Goal: Task Accomplishment & Management: Use online tool/utility

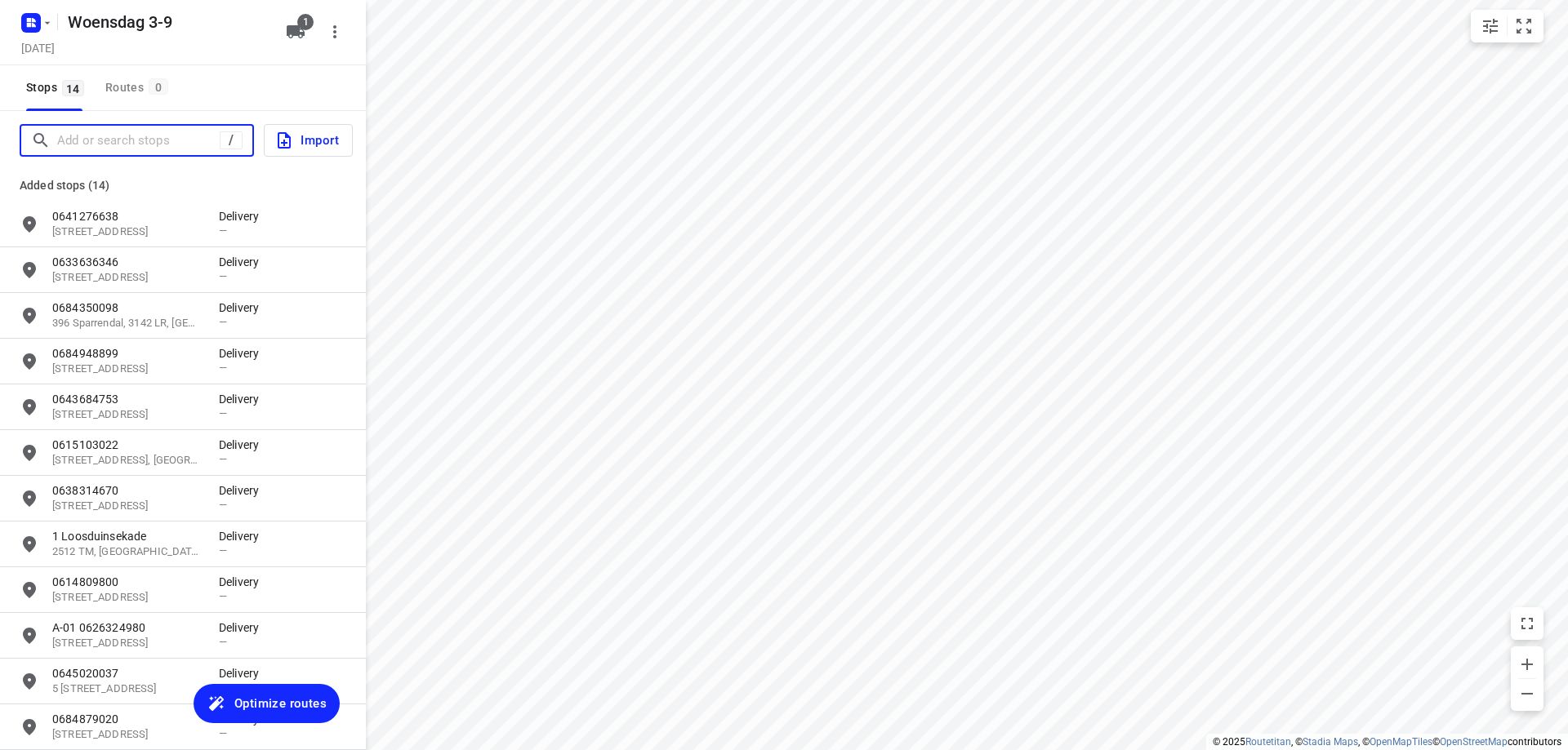
click at [123, 145] on input "Add or search stops" at bounding box center [138, 141] width 163 height 25
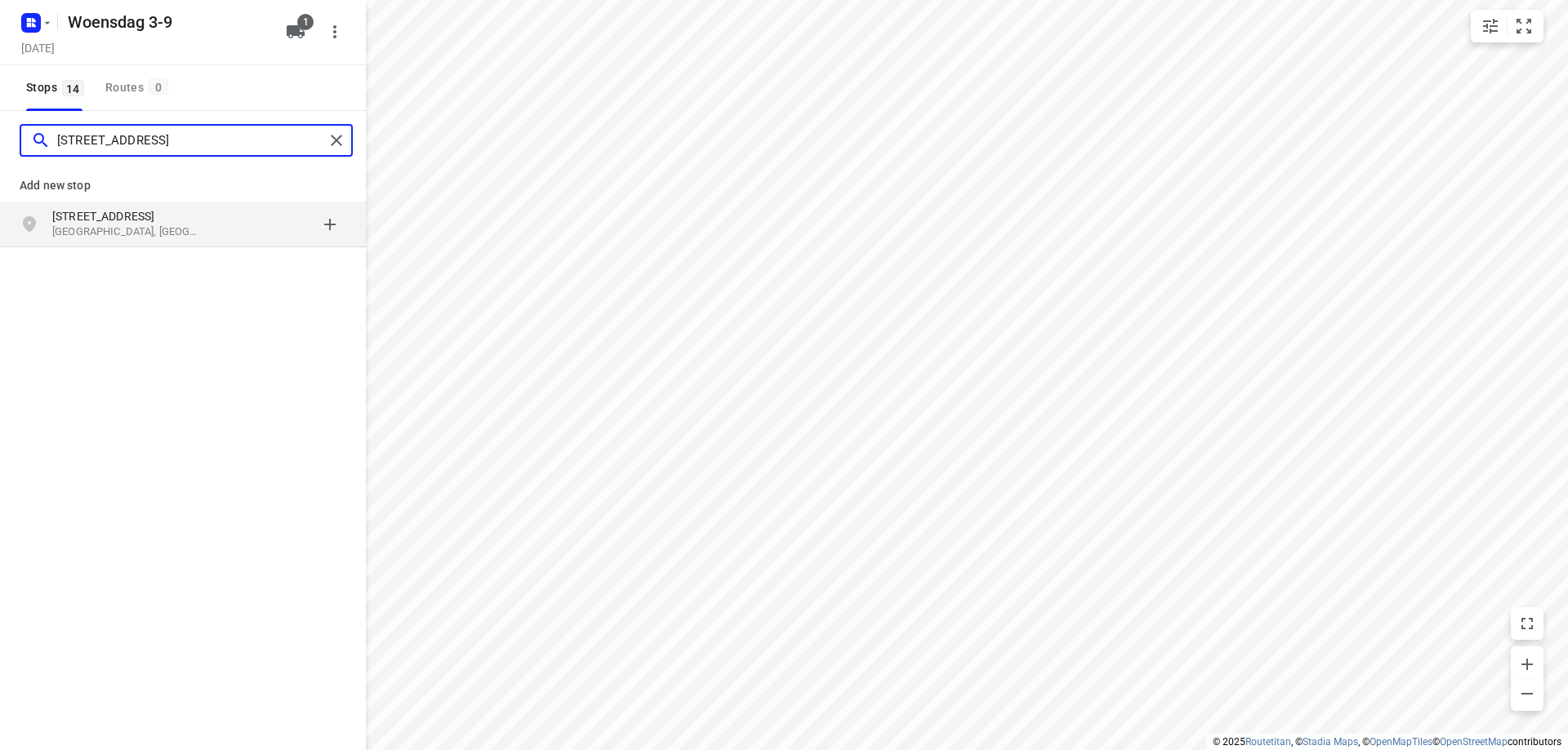
type input "[STREET_ADDRESS]"
click at [160, 230] on p "[GEOGRAPHIC_DATA], [GEOGRAPHIC_DATA]" at bounding box center [128, 231] width 150 height 15
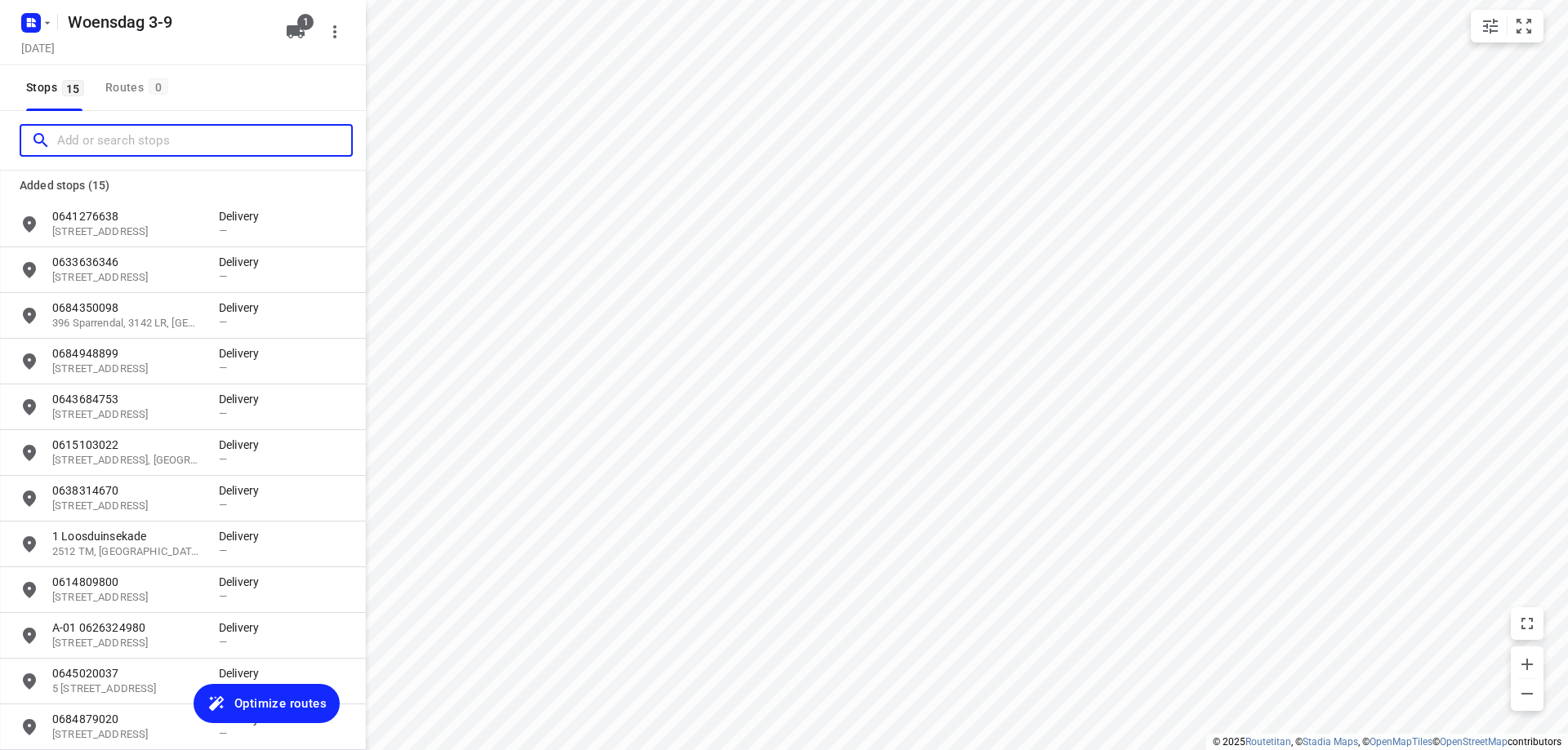
scroll to position [212, 0]
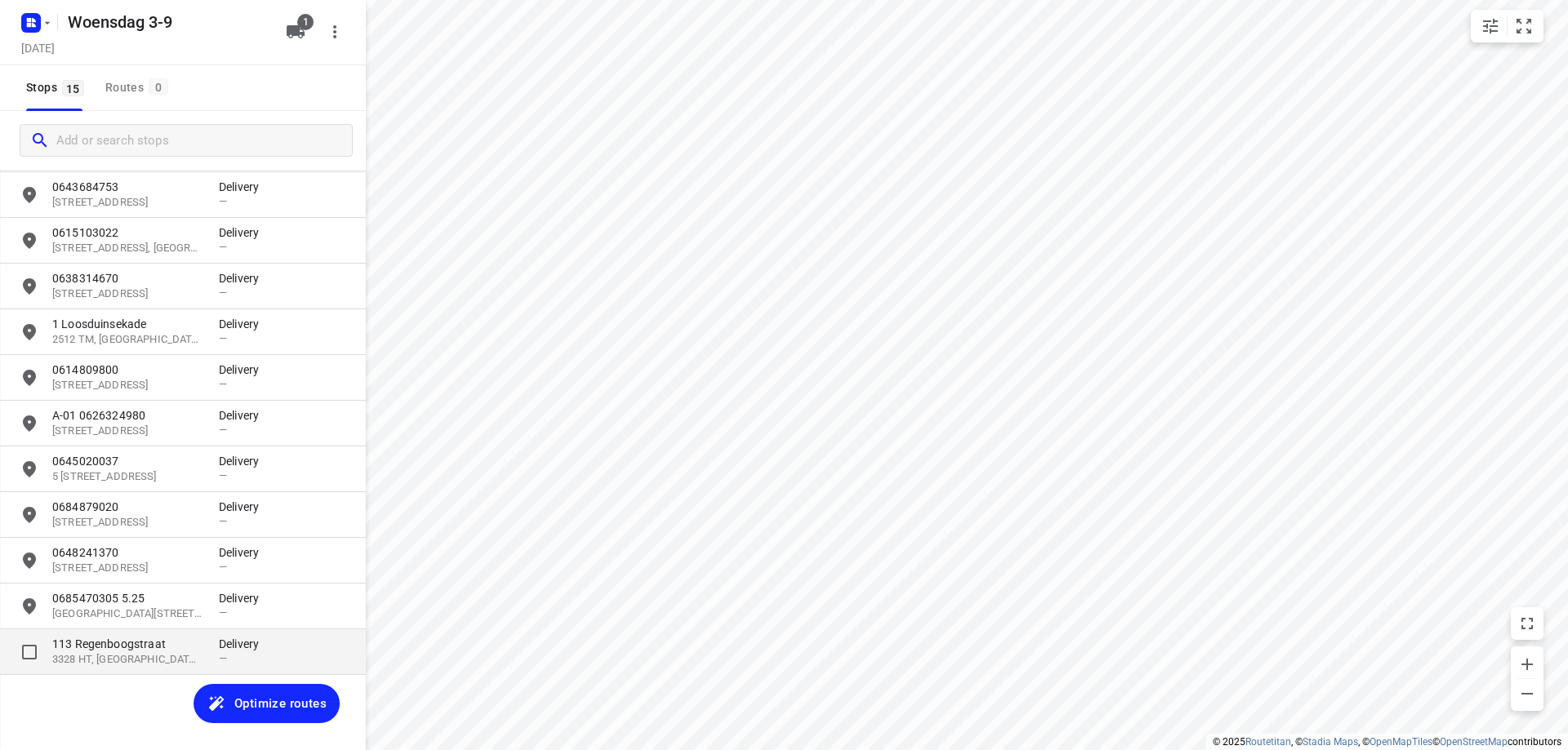
click at [142, 652] on p "113 Regenboogstraat" at bounding box center [128, 644] width 150 height 16
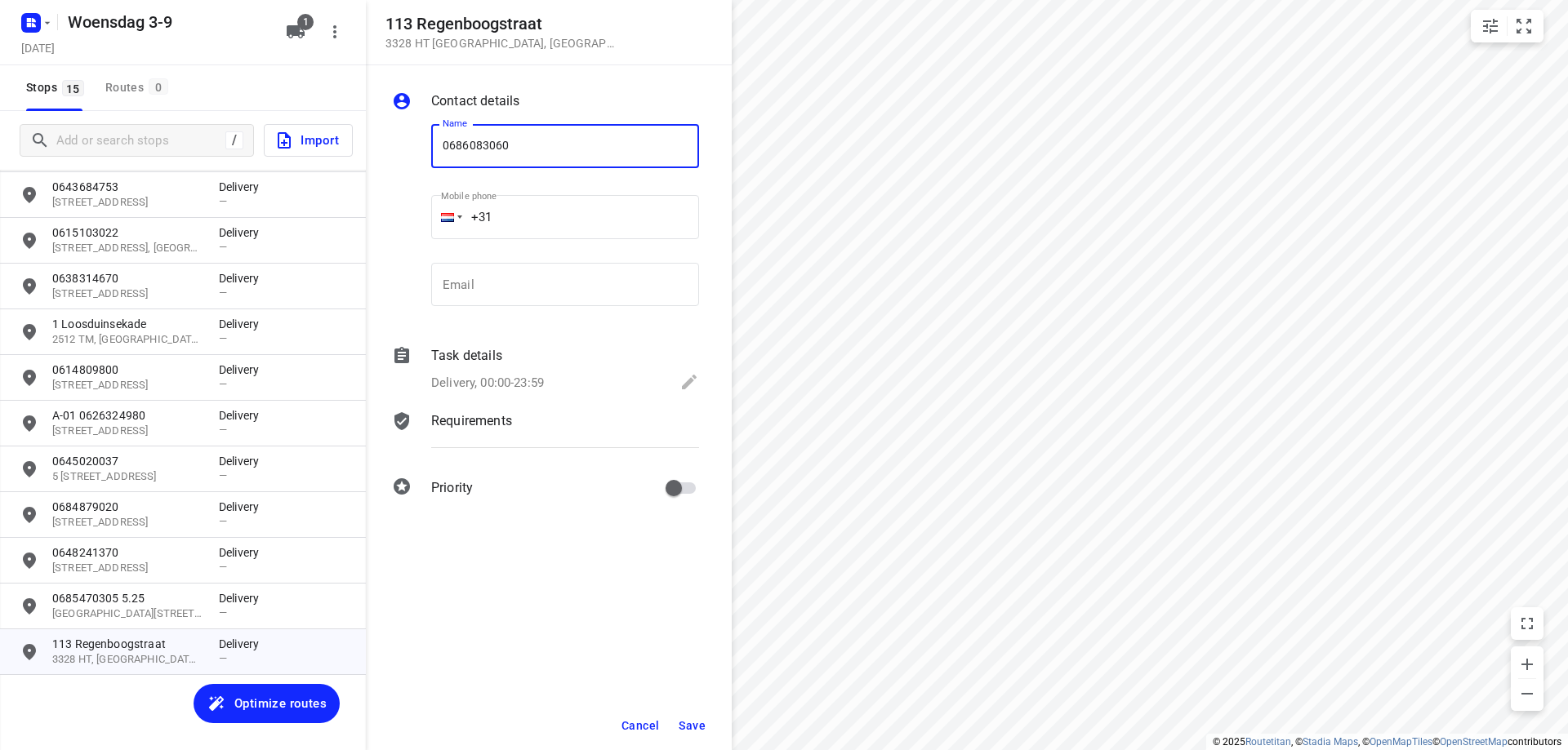
type input "0686083060"
click at [703, 721] on span "Save" at bounding box center [692, 726] width 27 height 13
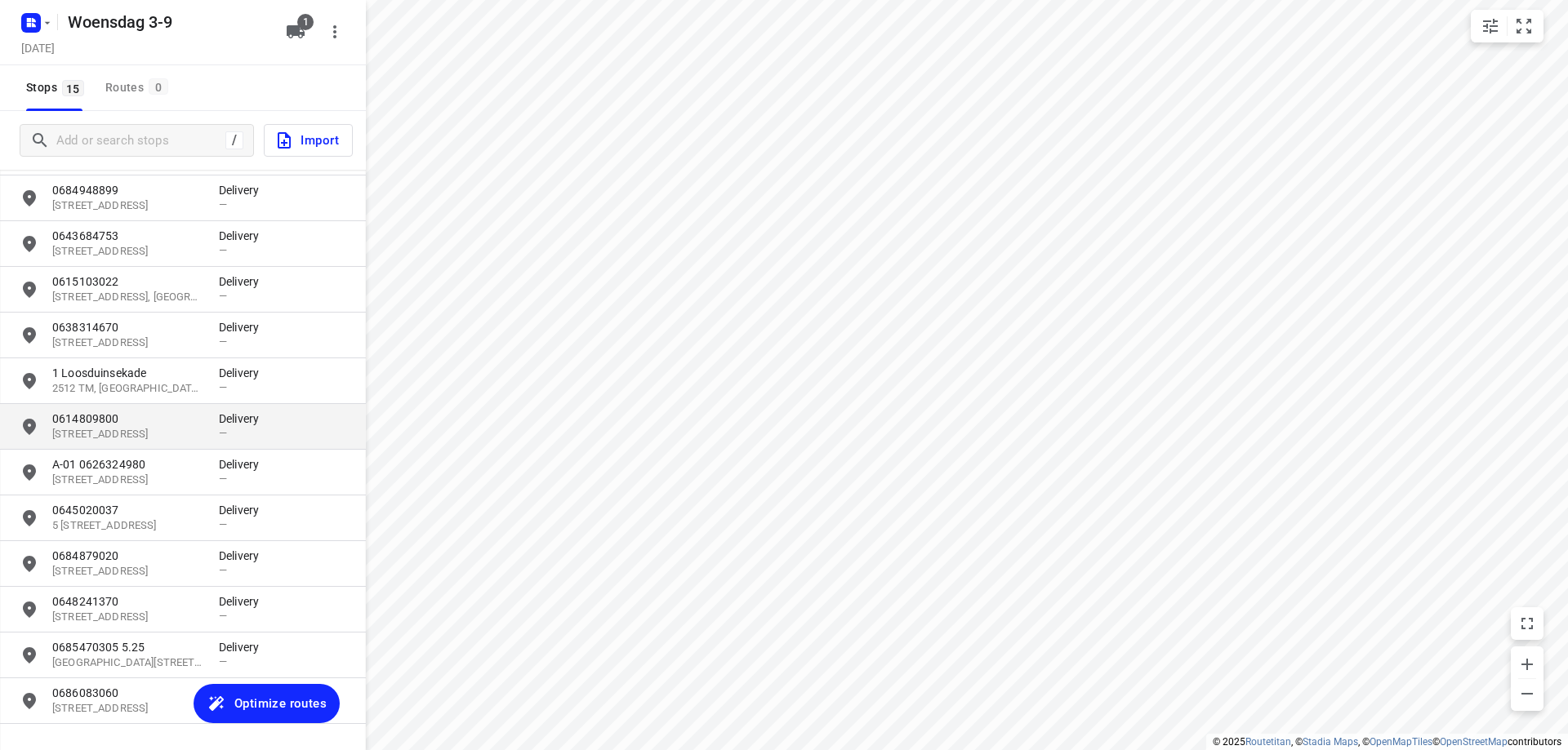
scroll to position [0, 0]
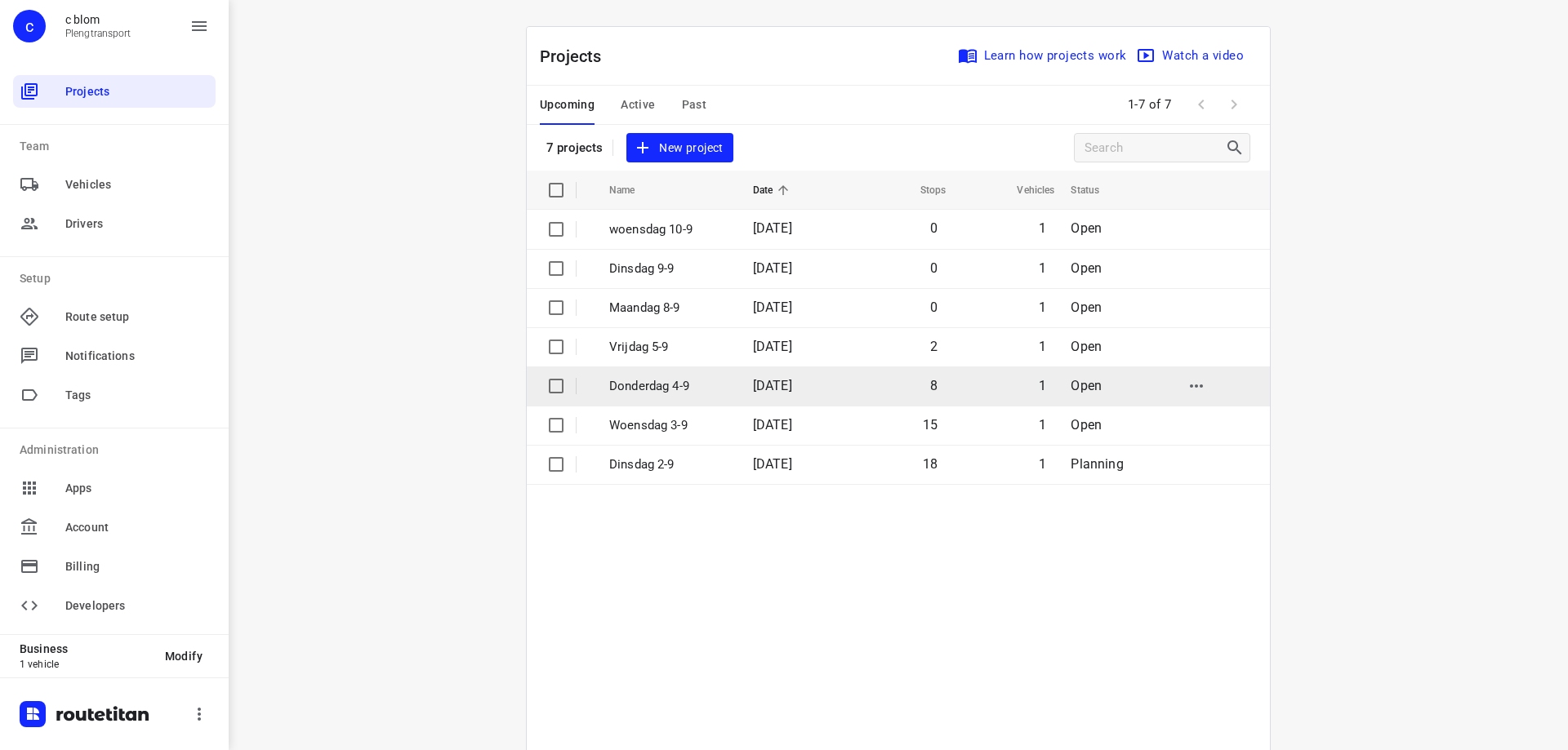
click at [779, 388] on span "[DATE]" at bounding box center [772, 385] width 39 height 15
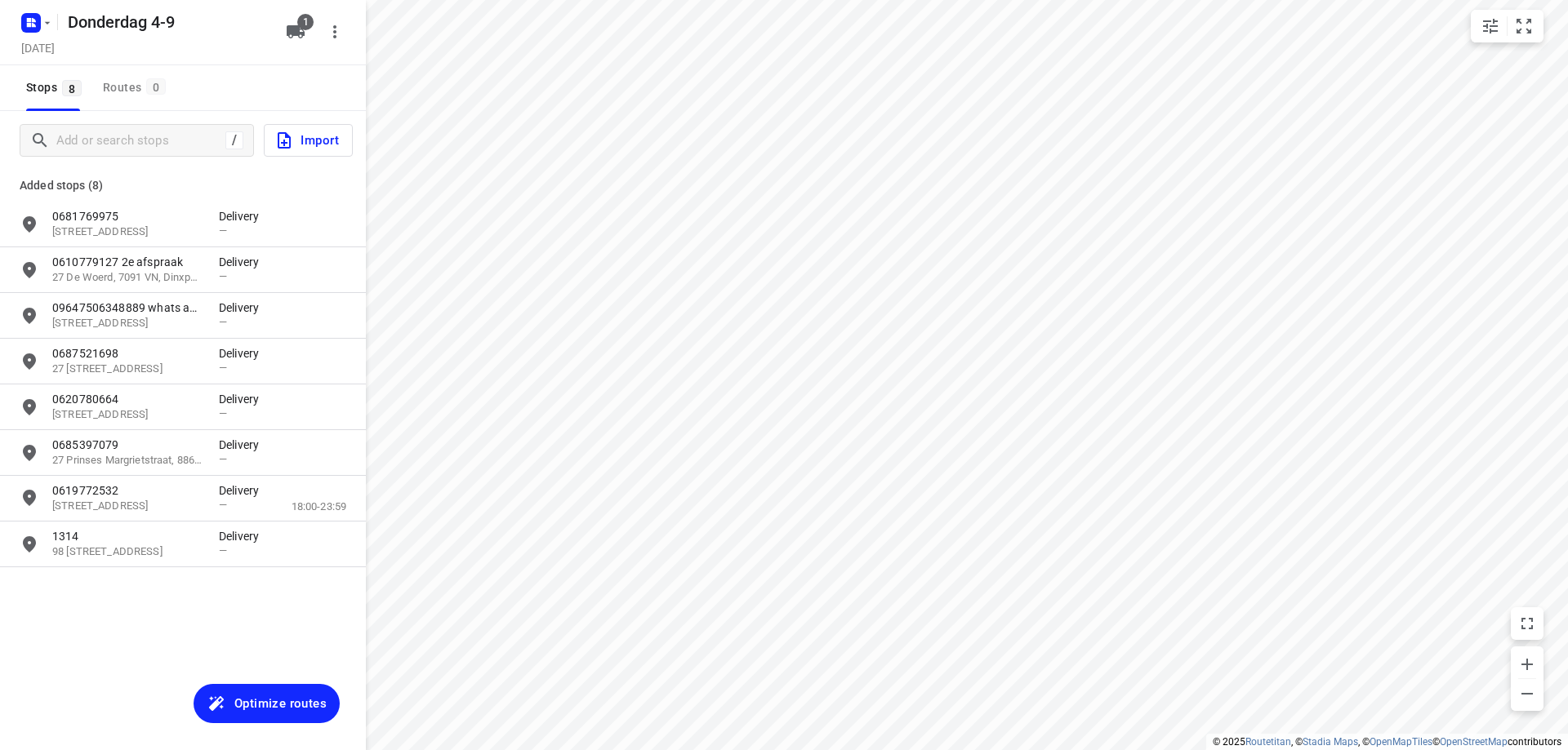
type input "distance"
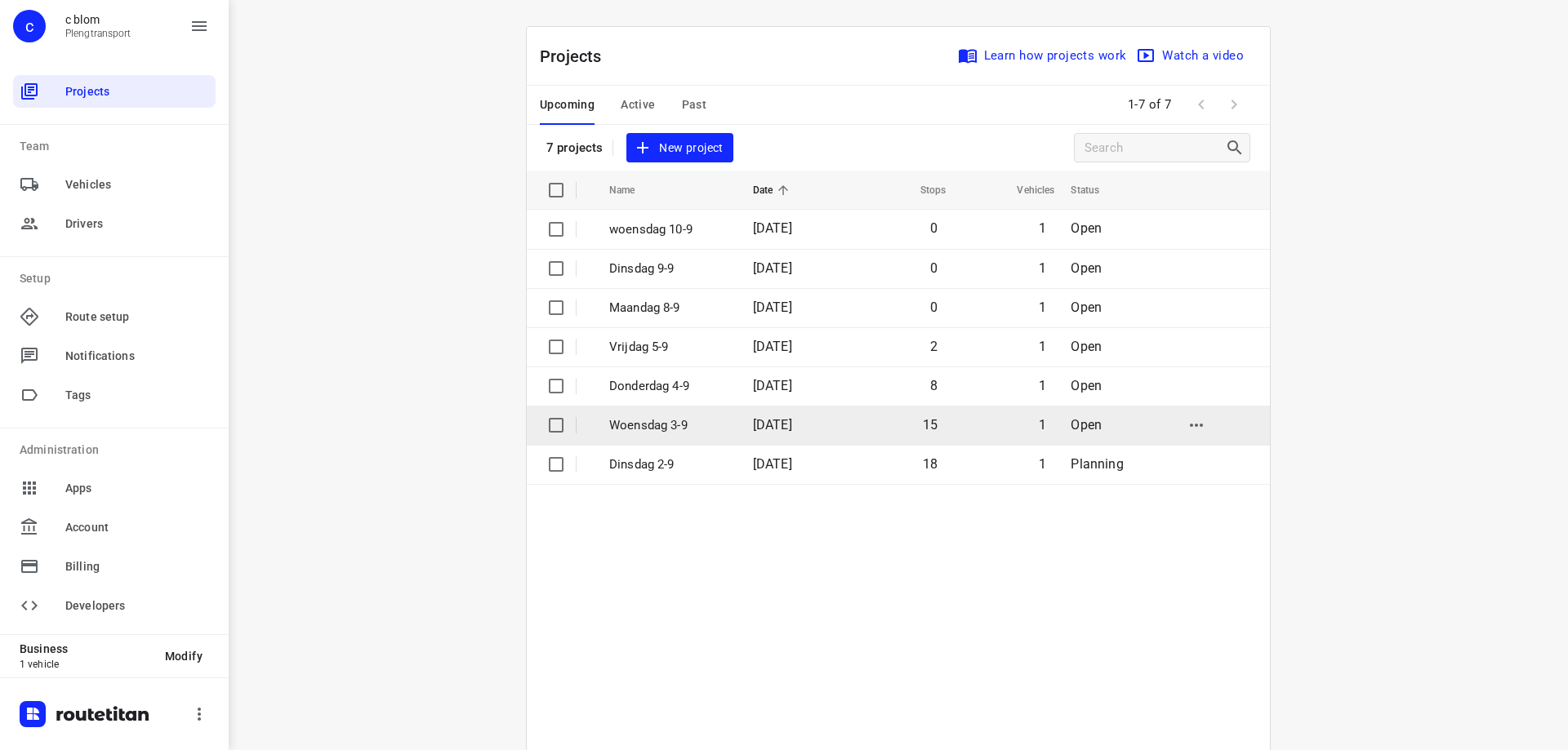
click at [649, 432] on p "Woensdag 3-9" at bounding box center [669, 425] width 120 height 19
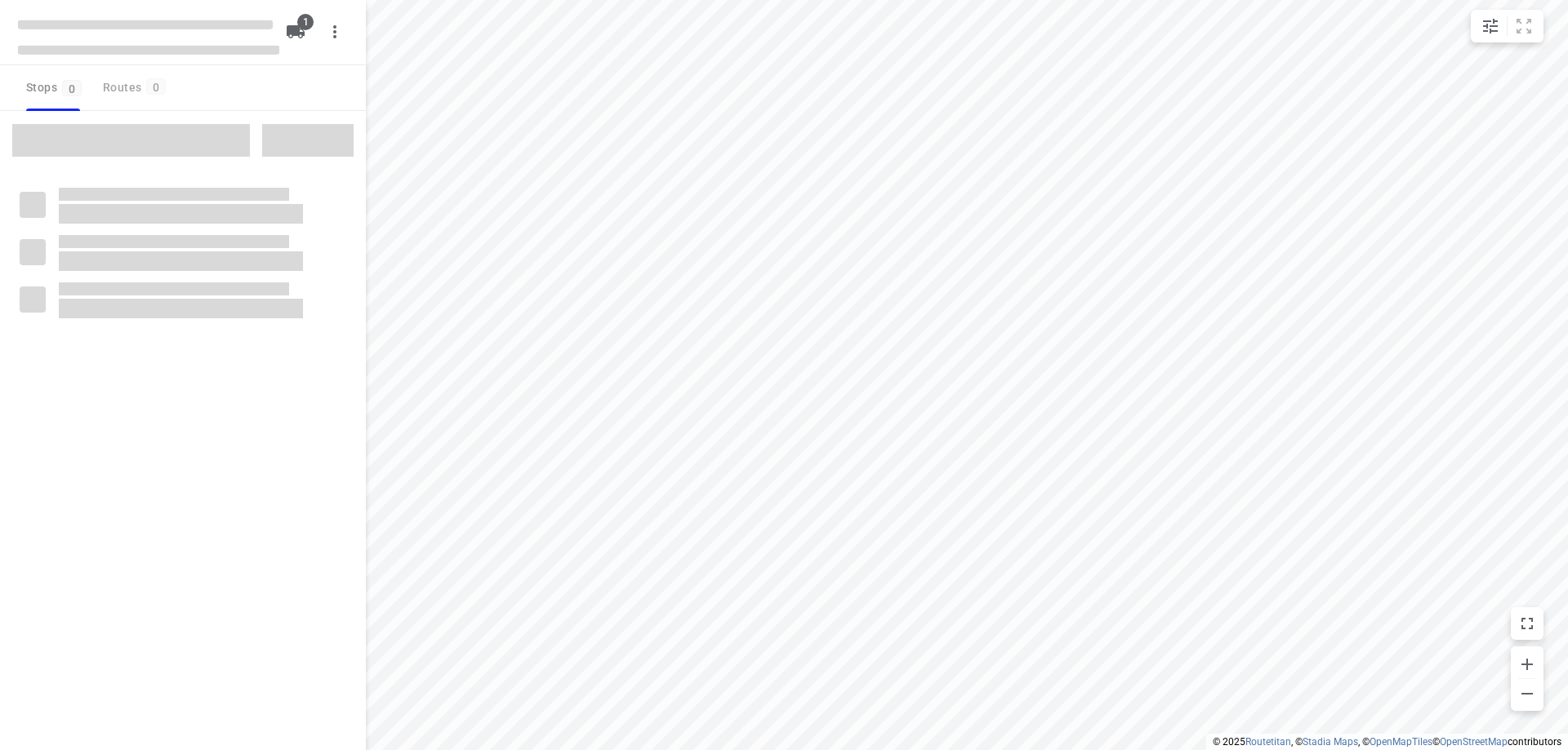
type input "distance"
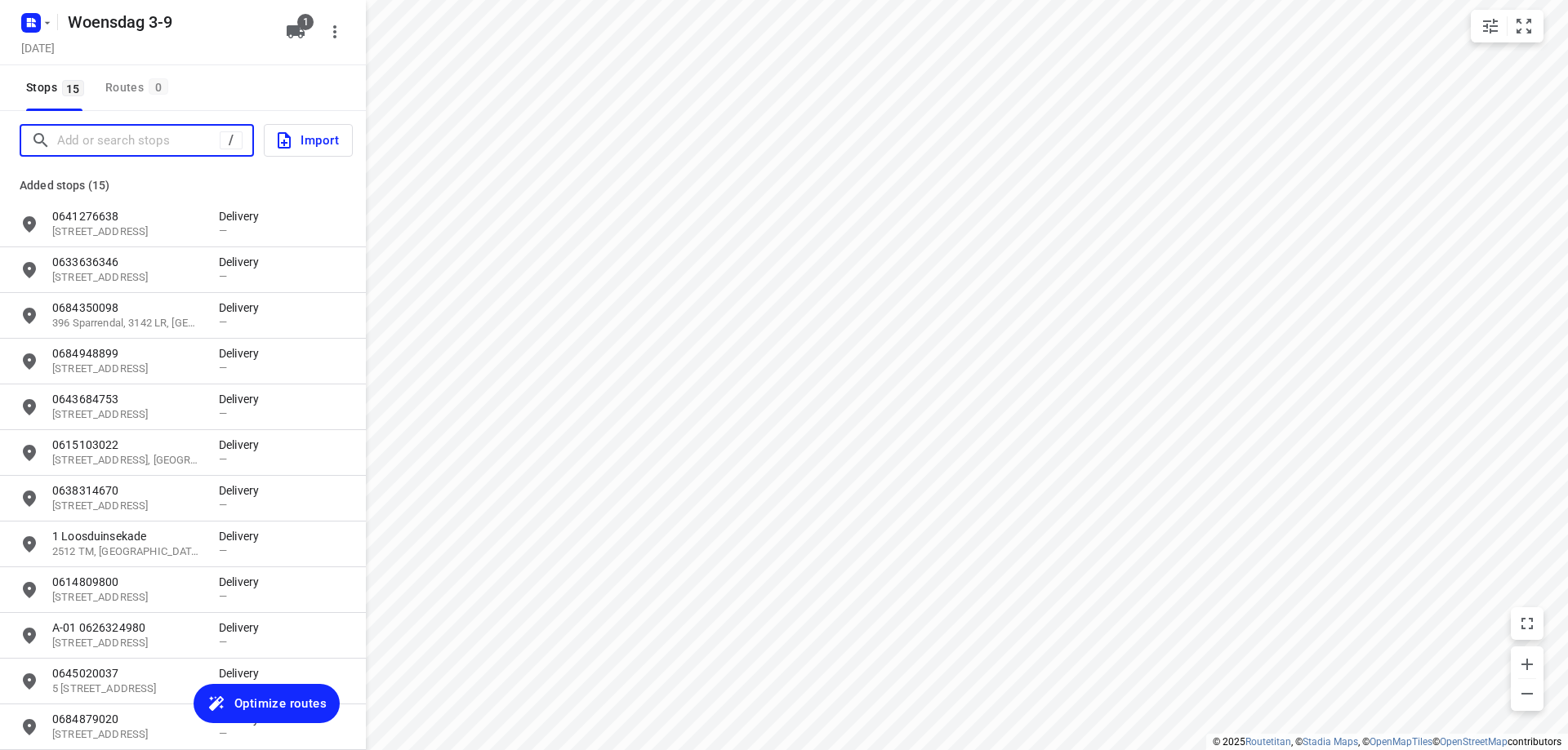
click at [158, 129] on input "Add or search stops" at bounding box center [138, 141] width 163 height 25
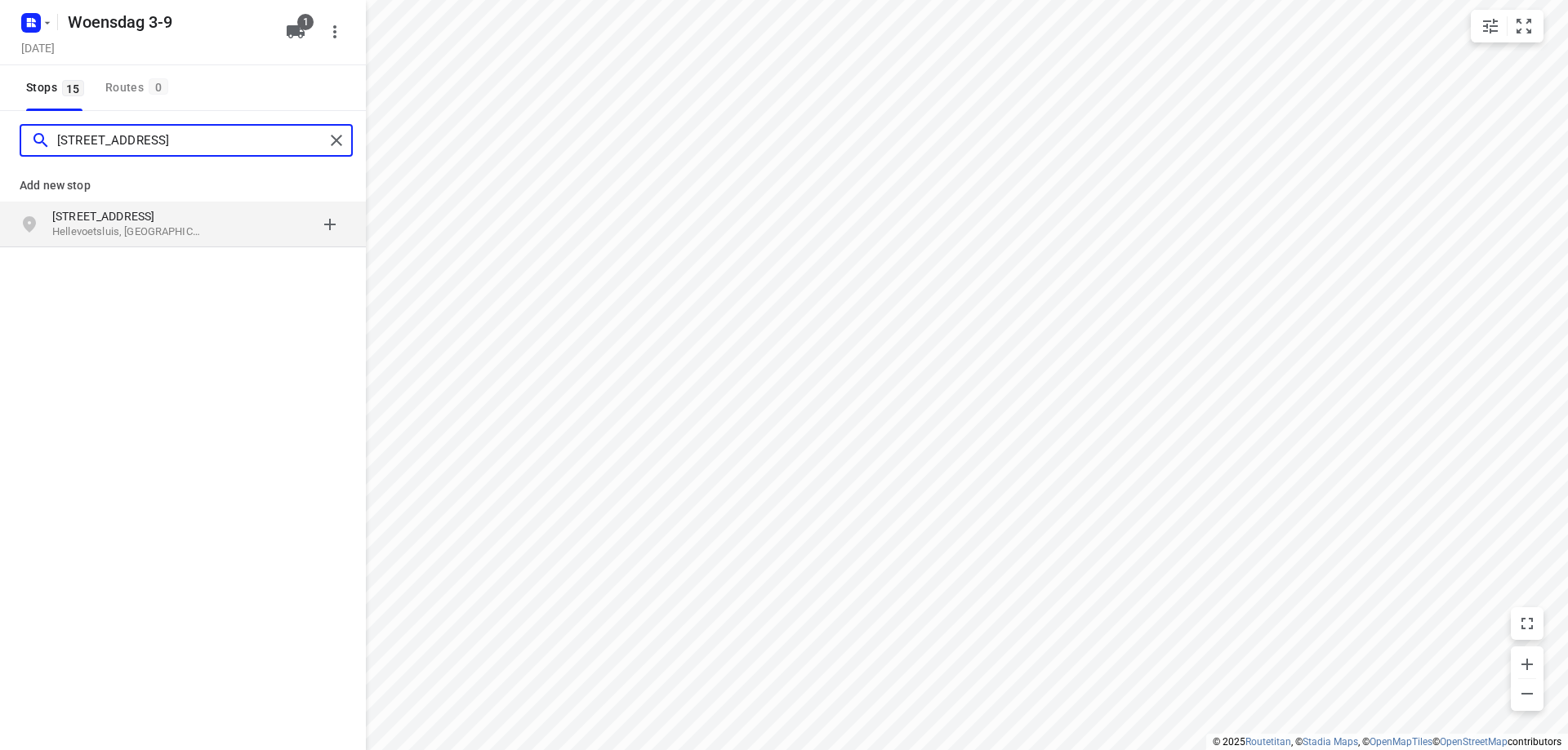
type input "[STREET_ADDRESS]"
click at [178, 234] on p "Hellevoetsluis, [GEOGRAPHIC_DATA]" at bounding box center [128, 231] width 150 height 15
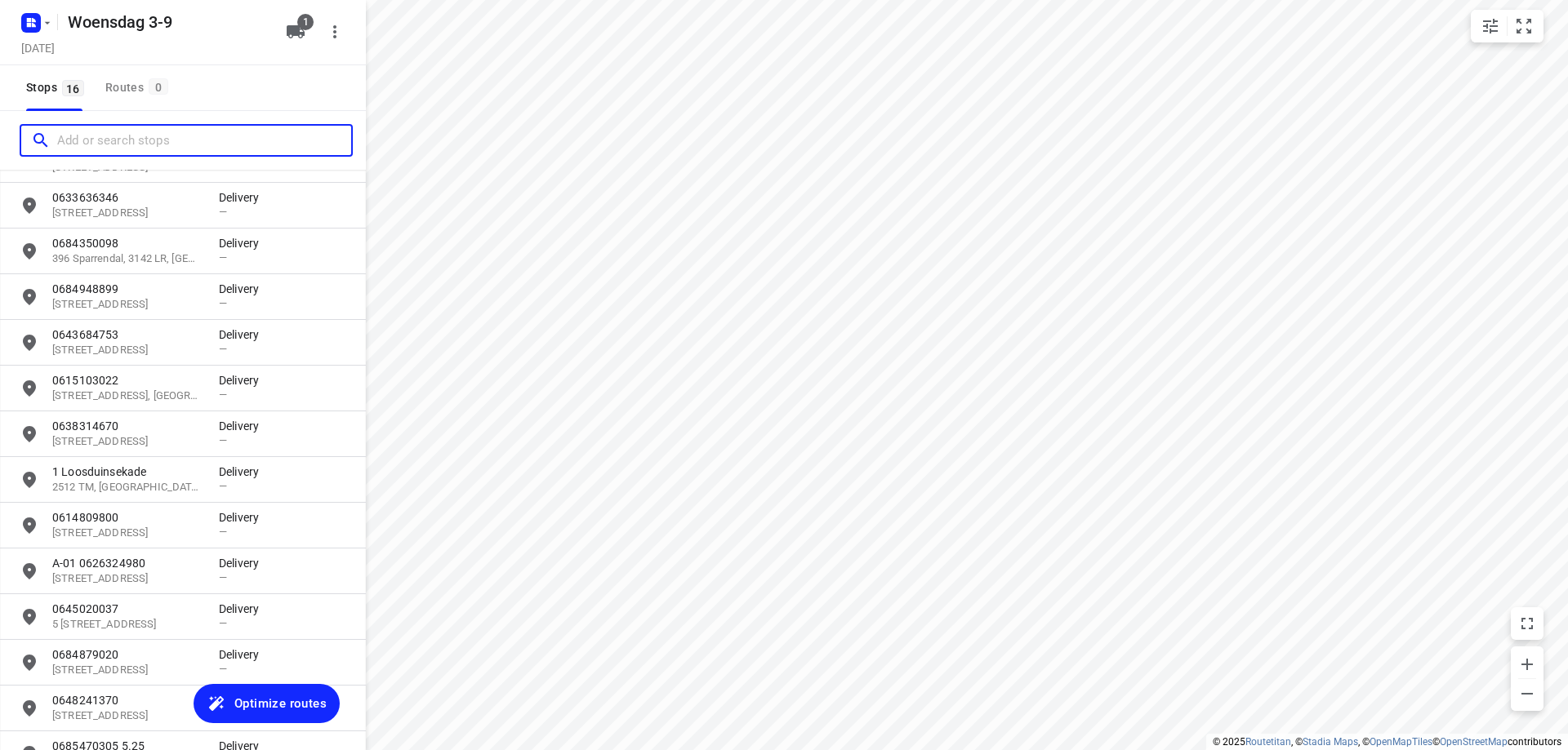
scroll to position [258, 0]
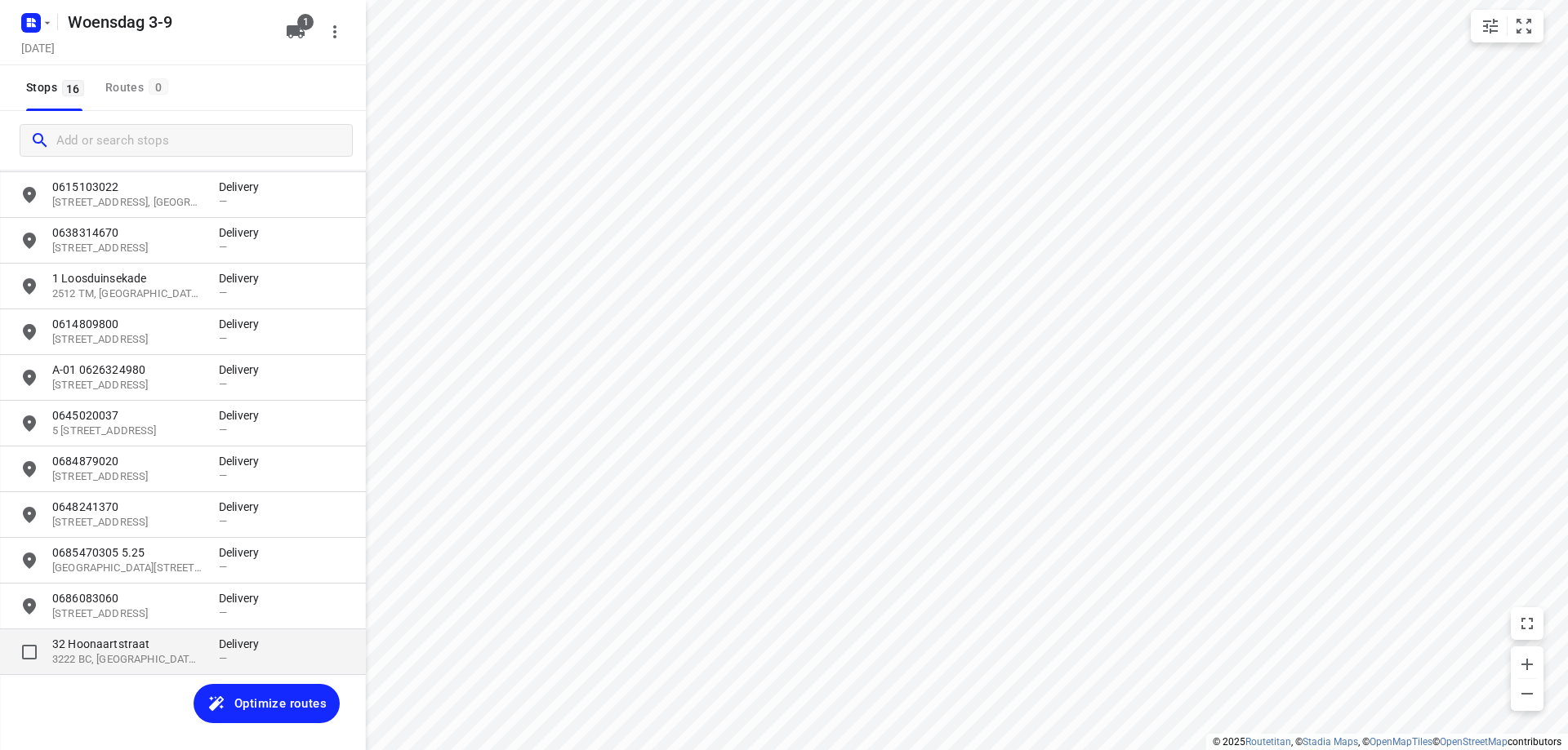
click at [132, 643] on p "32 Hoonaartstraat" at bounding box center [128, 644] width 150 height 16
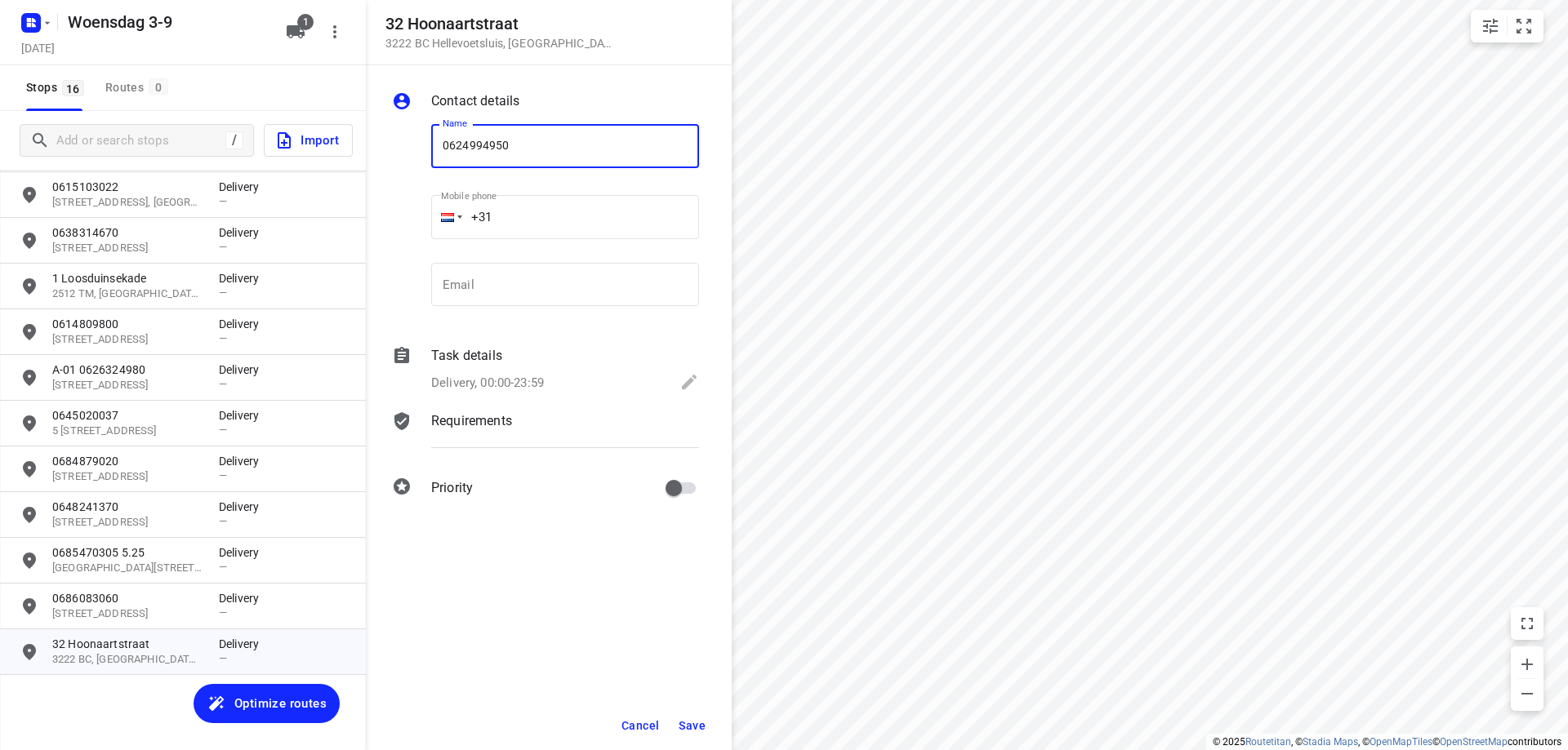
type input "0624994950"
click at [696, 720] on span "Save" at bounding box center [692, 726] width 27 height 13
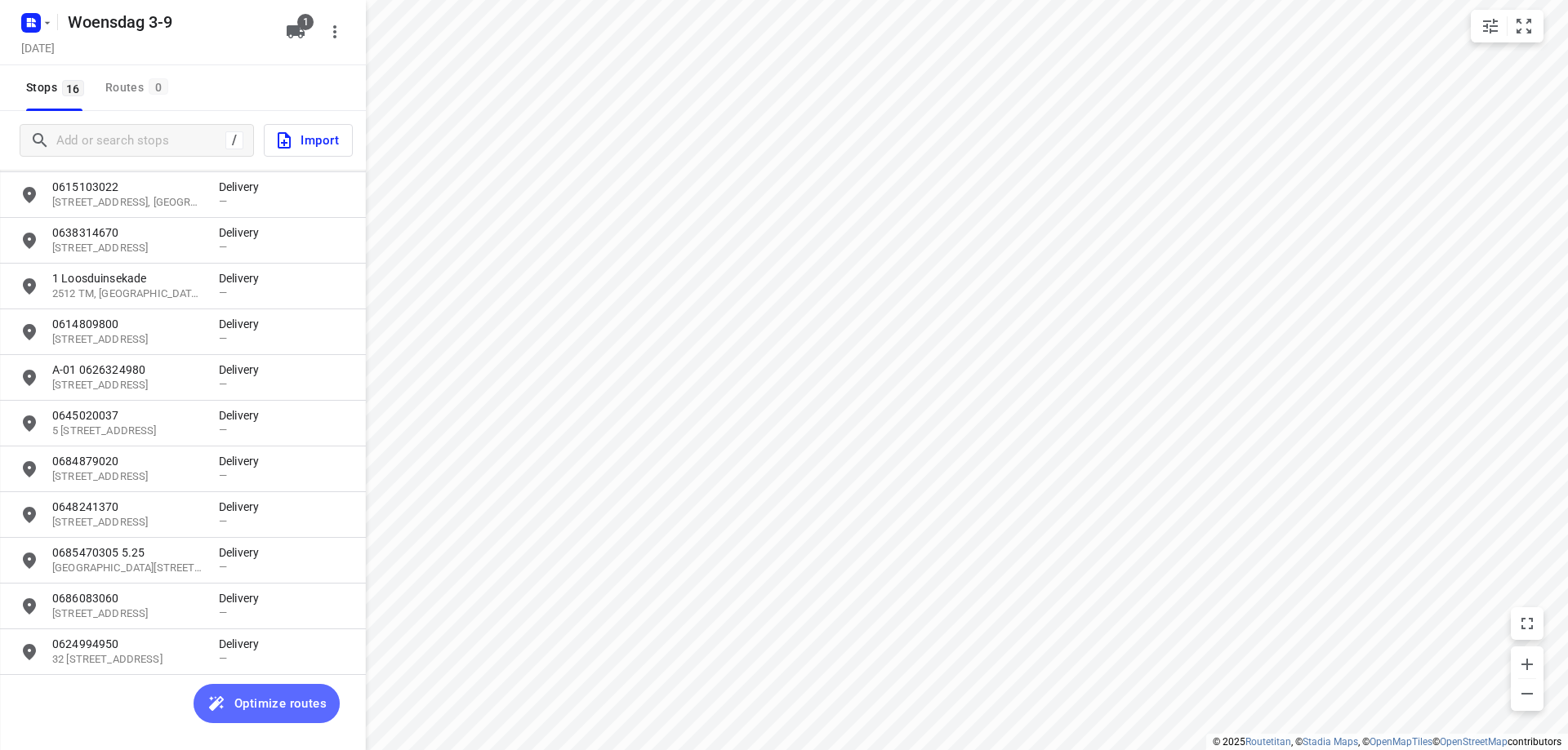
click at [289, 702] on span "Optimize routes" at bounding box center [279, 704] width 92 height 21
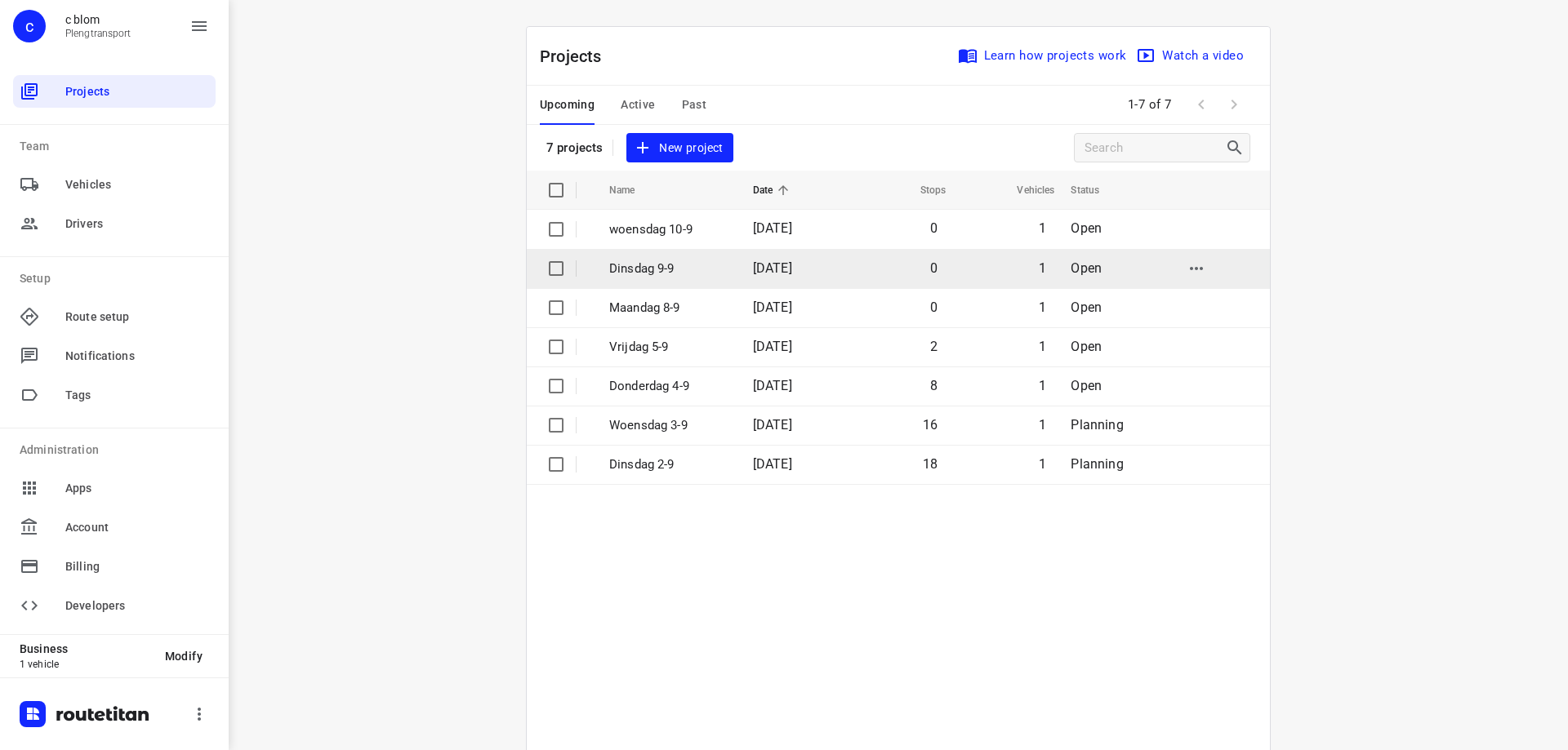
click at [685, 269] on p "Dinsdag 9-9" at bounding box center [669, 269] width 120 height 19
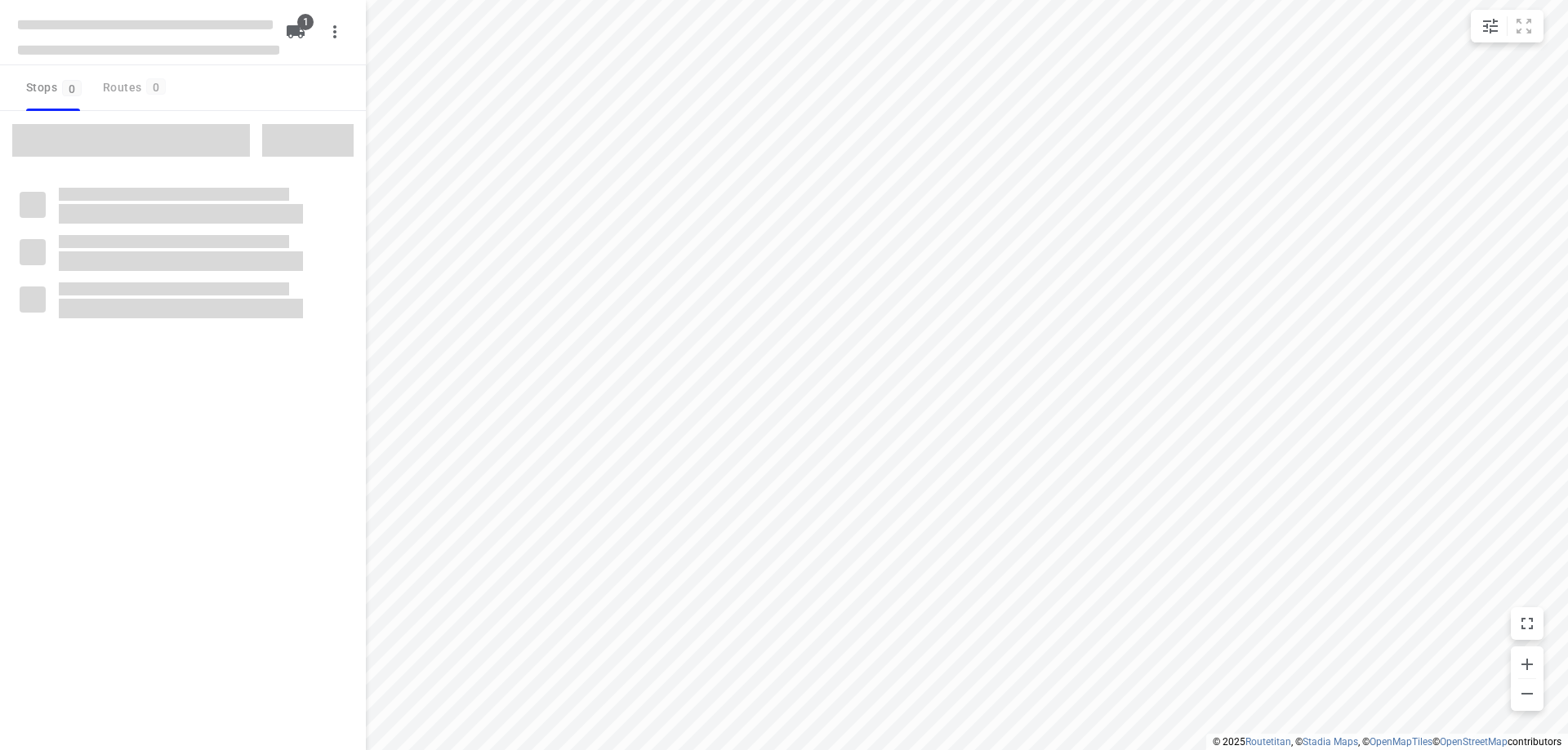
type input "distance"
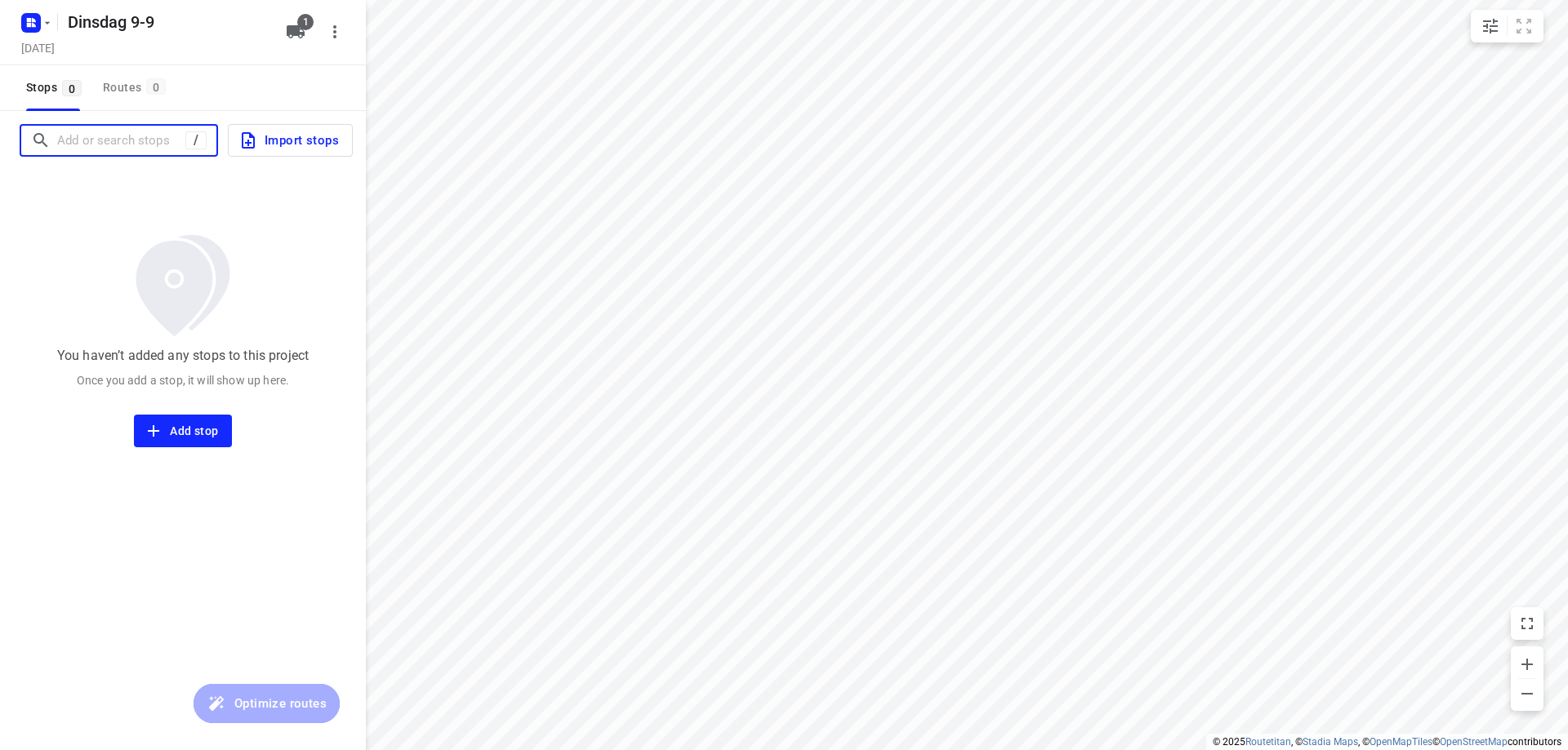
click at [138, 132] on input "Add or search stops" at bounding box center [121, 141] width 129 height 25
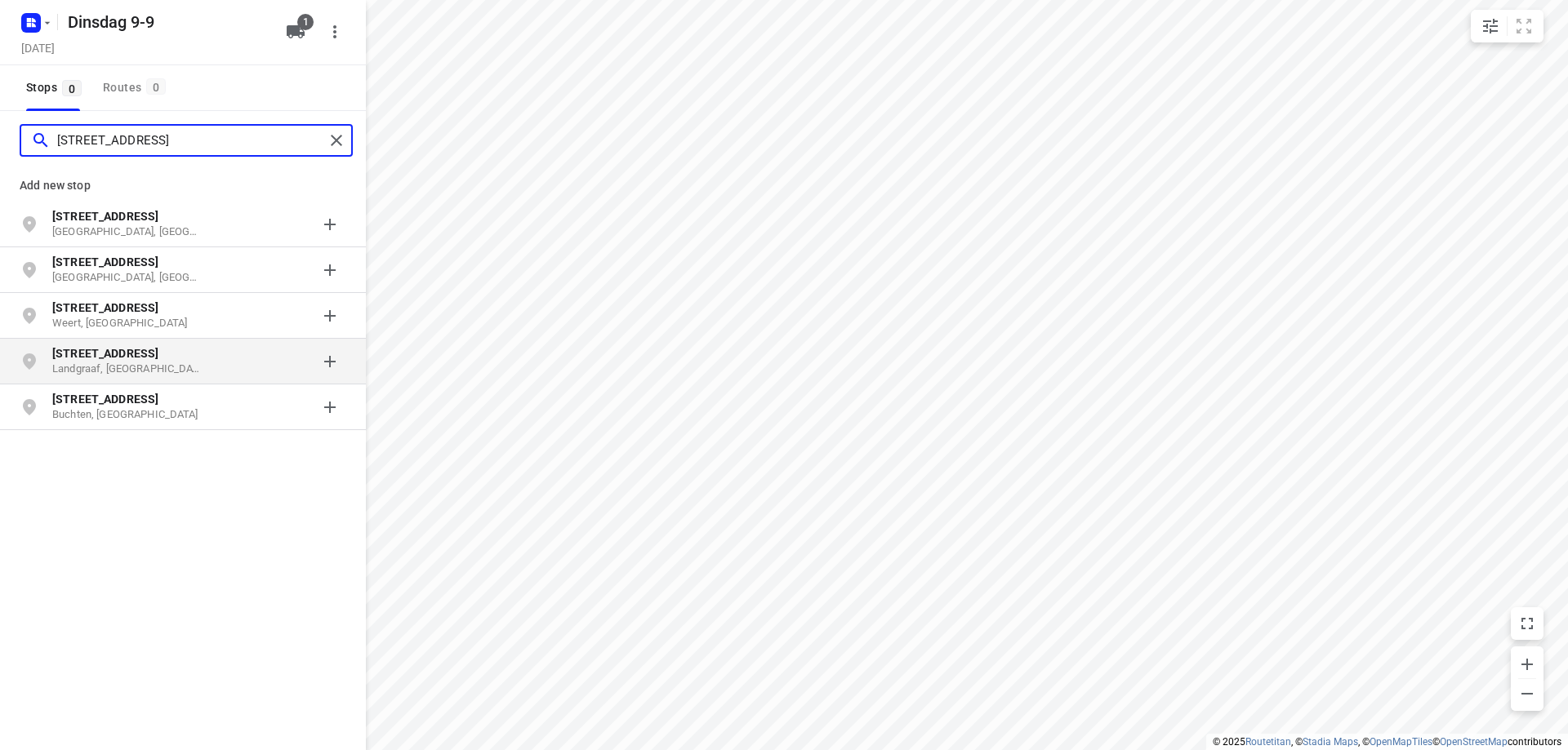
type input "[STREET_ADDRESS]"
click at [196, 364] on p "Landgraaf, [GEOGRAPHIC_DATA]" at bounding box center [128, 369] width 150 height 15
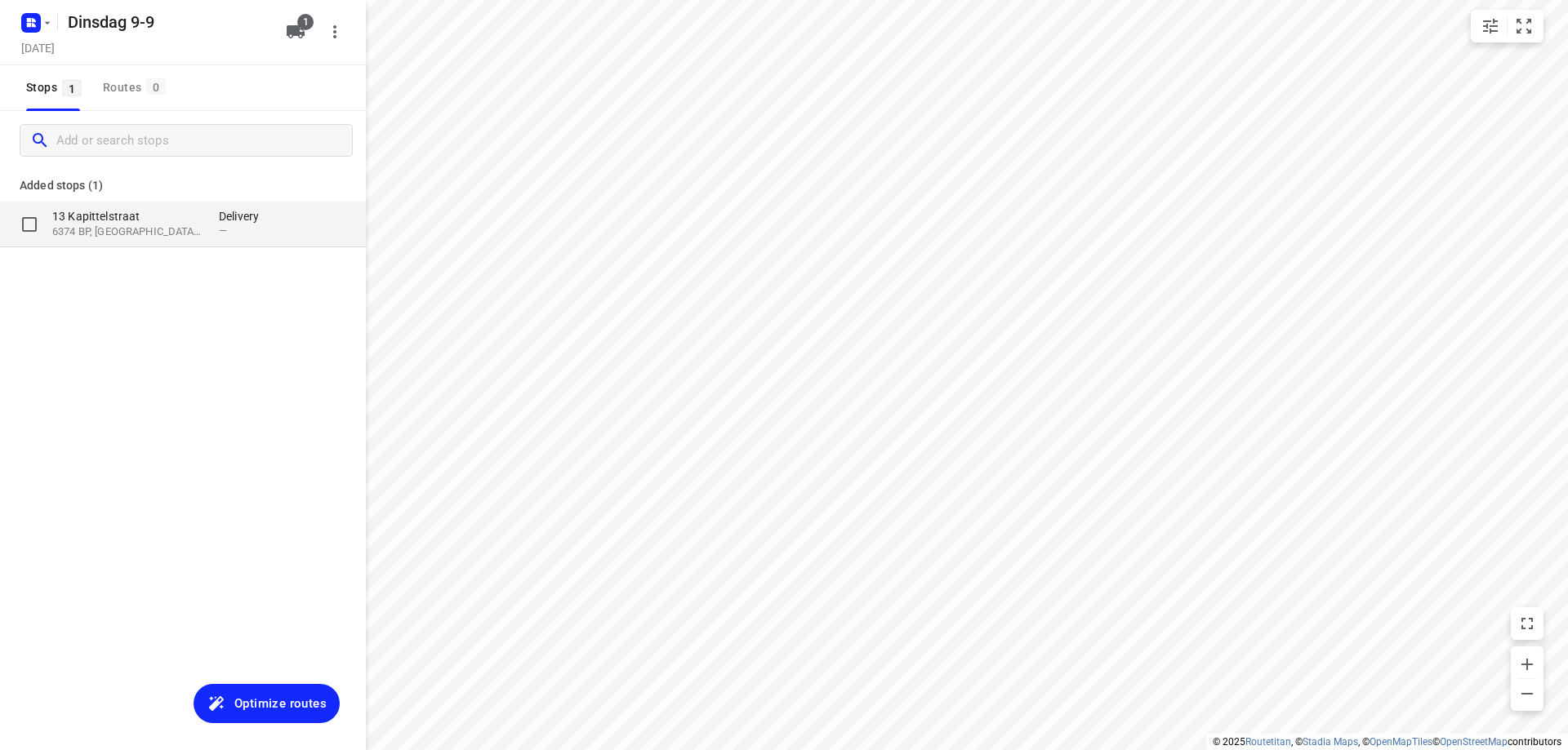
click at [167, 227] on p "6374 BP, [GEOGRAPHIC_DATA], [GEOGRAPHIC_DATA]" at bounding box center [128, 231] width 150 height 15
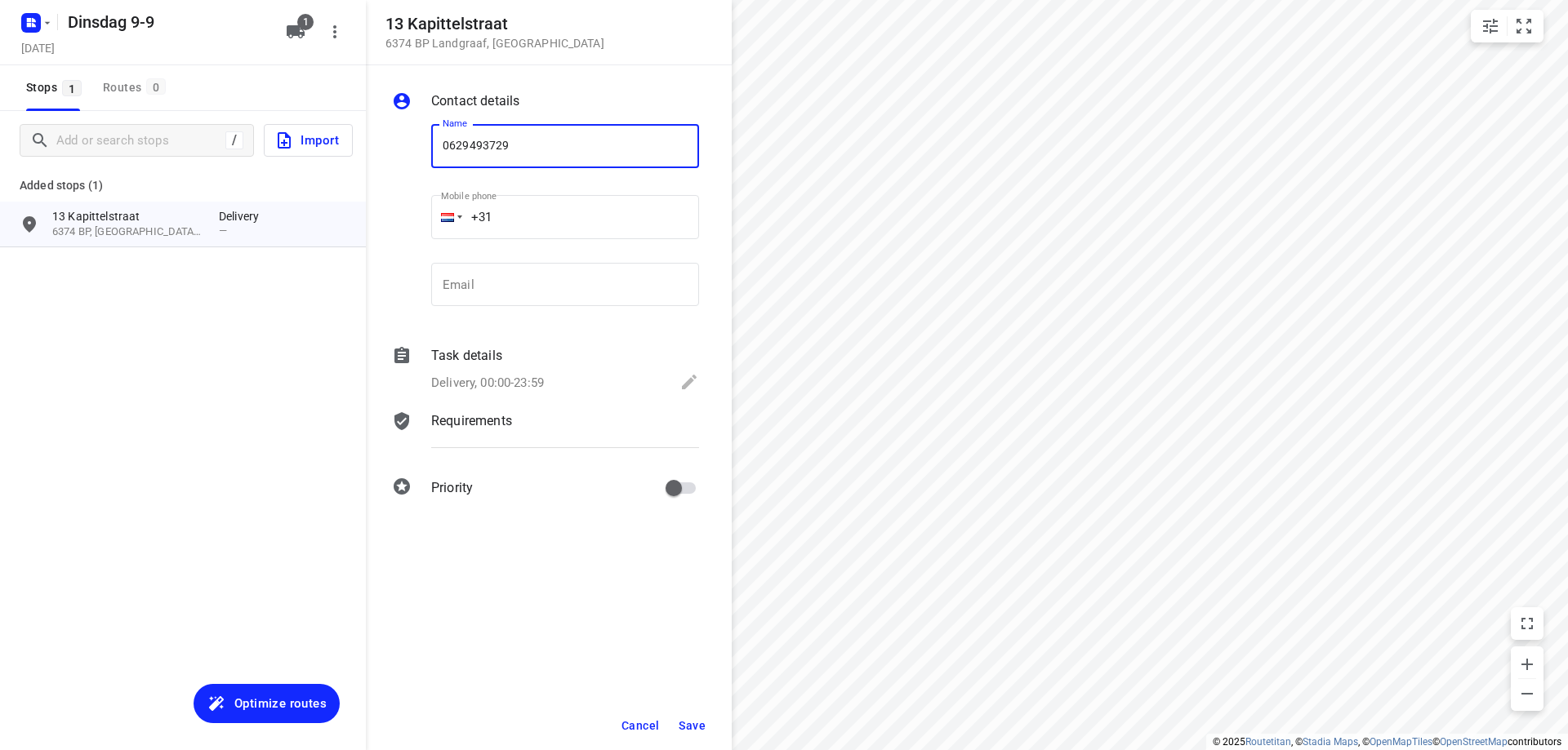
type input "0629493729"
click at [702, 720] on span "Save" at bounding box center [692, 726] width 27 height 13
